Goal: Transaction & Acquisition: Purchase product/service

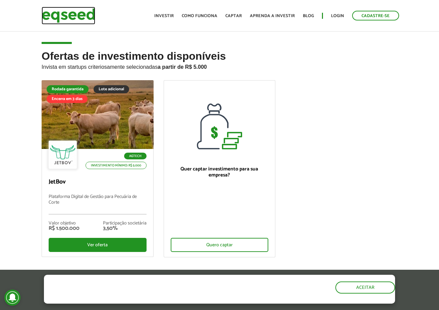
click at [69, 14] on img at bounding box center [69, 16] width 54 height 18
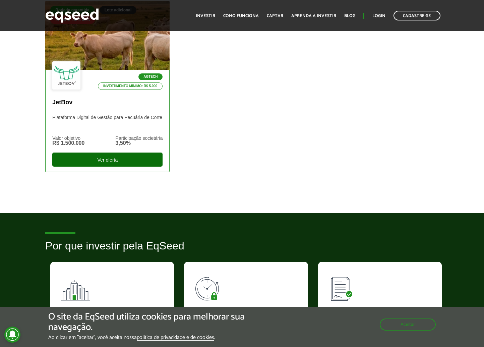
scroll to position [240, 0]
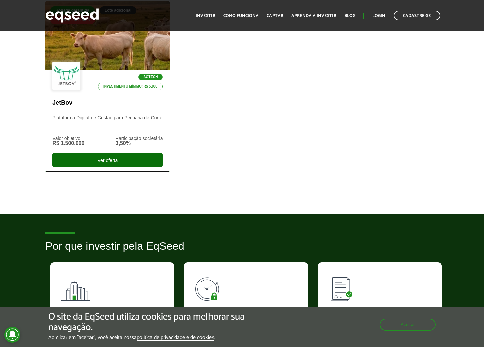
click at [114, 157] on div "Ver oferta" at bounding box center [107, 160] width 110 height 14
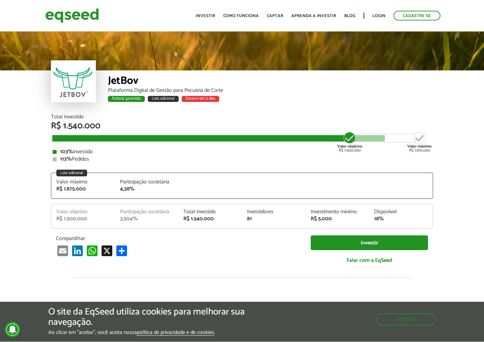
scroll to position [770, 0]
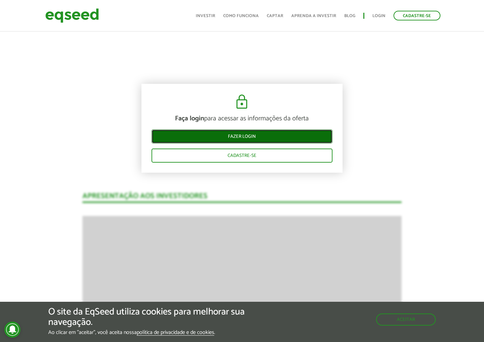
click at [190, 141] on link "Fazer login" at bounding box center [241, 136] width 181 height 14
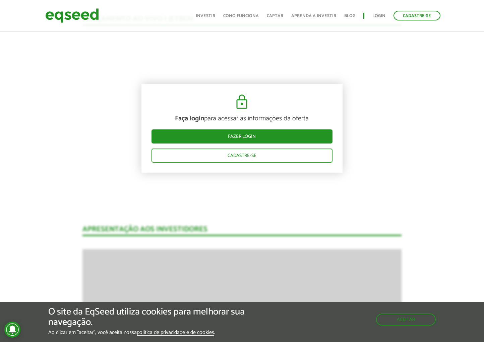
scroll to position [755, 0]
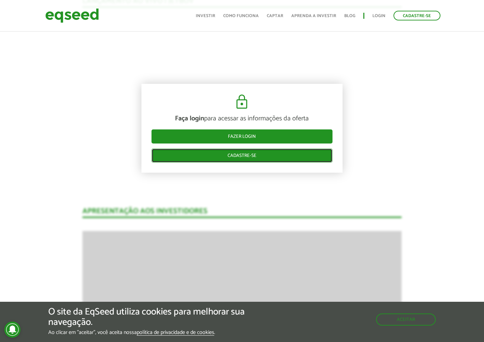
click at [231, 156] on link "Cadastre-se" at bounding box center [241, 155] width 181 height 14
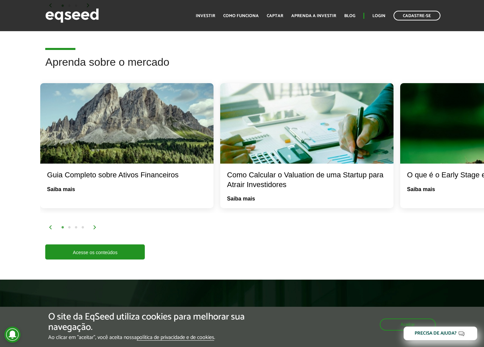
scroll to position [1220, 0]
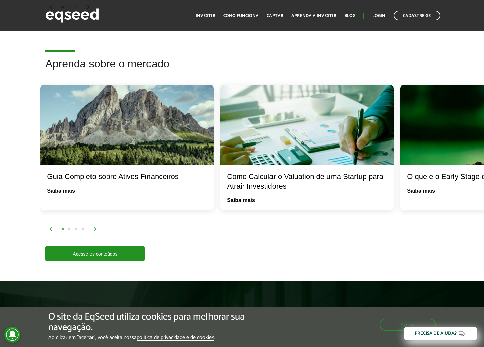
click at [93, 231] on img at bounding box center [95, 229] width 4 height 4
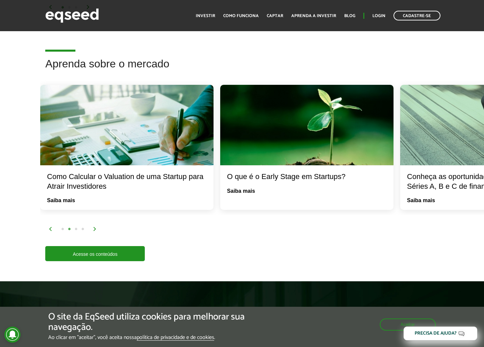
click at [93, 231] on img at bounding box center [95, 229] width 4 height 4
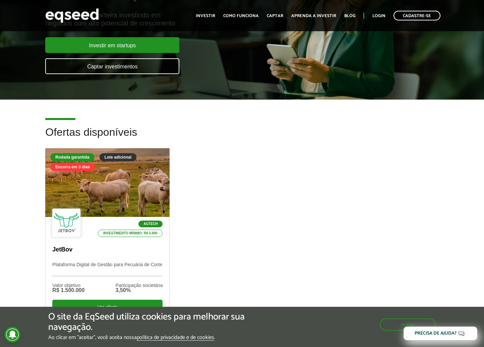
scroll to position [0, 0]
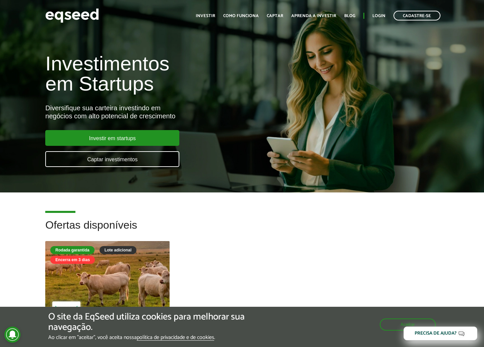
click at [312, 253] on div "Rodada garantida Lote adicional Encerra em 3 dias Agtech Investimento mínimo: R…" at bounding box center [241, 337] width 403 height 192
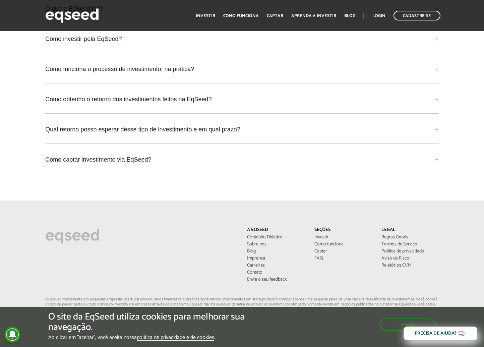
scroll to position [1951, 0]
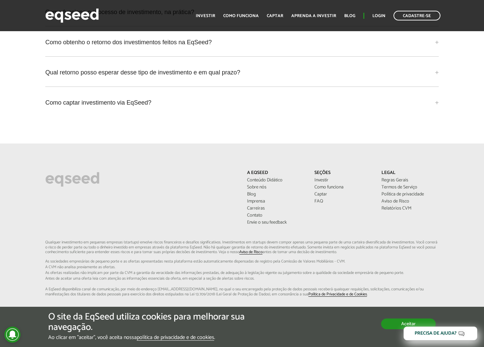
click at [392, 323] on button "Aceitar" at bounding box center [408, 323] width 55 height 11
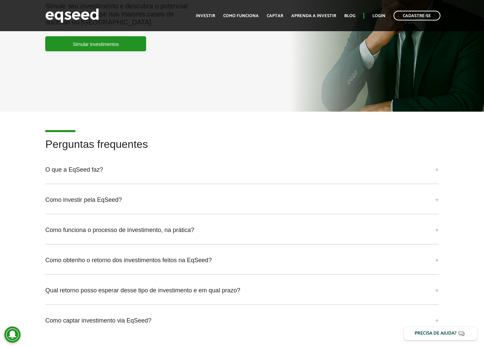
scroll to position [1648, 0]
